Goal: Task Accomplishment & Management: Complete application form

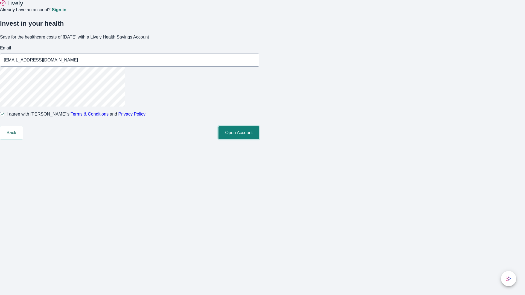
click at [259, 139] on button "Open Account" at bounding box center [239, 132] width 41 height 13
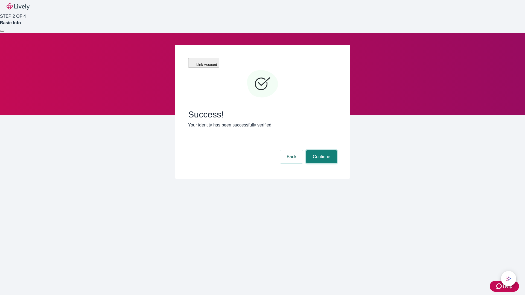
click at [321, 150] on button "Continue" at bounding box center [321, 156] width 31 height 13
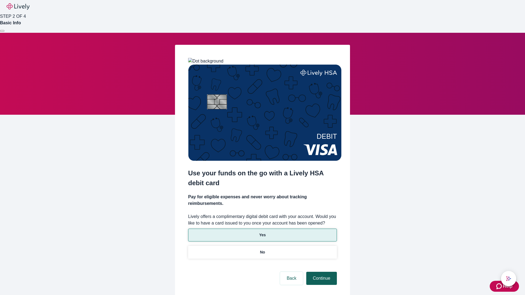
click at [262, 232] on p "Yes" at bounding box center [262, 235] width 7 height 6
click at [321, 272] on button "Continue" at bounding box center [321, 278] width 31 height 13
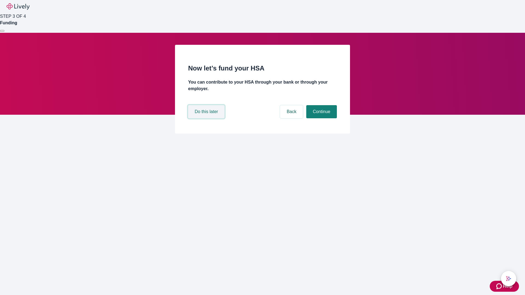
click at [207, 118] on button "Do this later" at bounding box center [206, 111] width 36 height 13
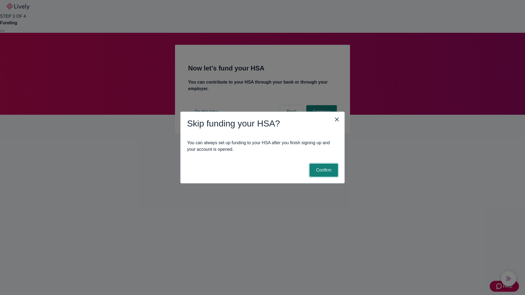
click at [323, 170] on button "Confirm" at bounding box center [324, 170] width 28 height 13
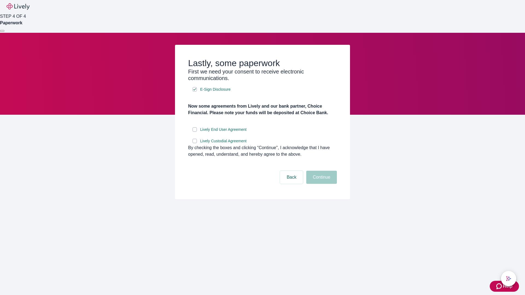
click at [195, 132] on input "Lively End User Agreement" at bounding box center [195, 129] width 4 height 4
checkbox input "true"
click at [195, 143] on input "Lively Custodial Agreement" at bounding box center [195, 141] width 4 height 4
checkbox input "true"
click at [321, 184] on button "Continue" at bounding box center [321, 177] width 31 height 13
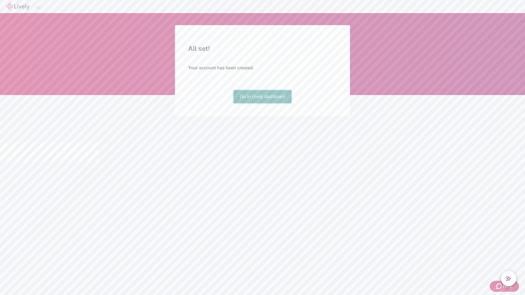
click at [262, 103] on link "Go to Lively dashboard" at bounding box center [263, 96] width 58 height 13
